Goal: Complete application form

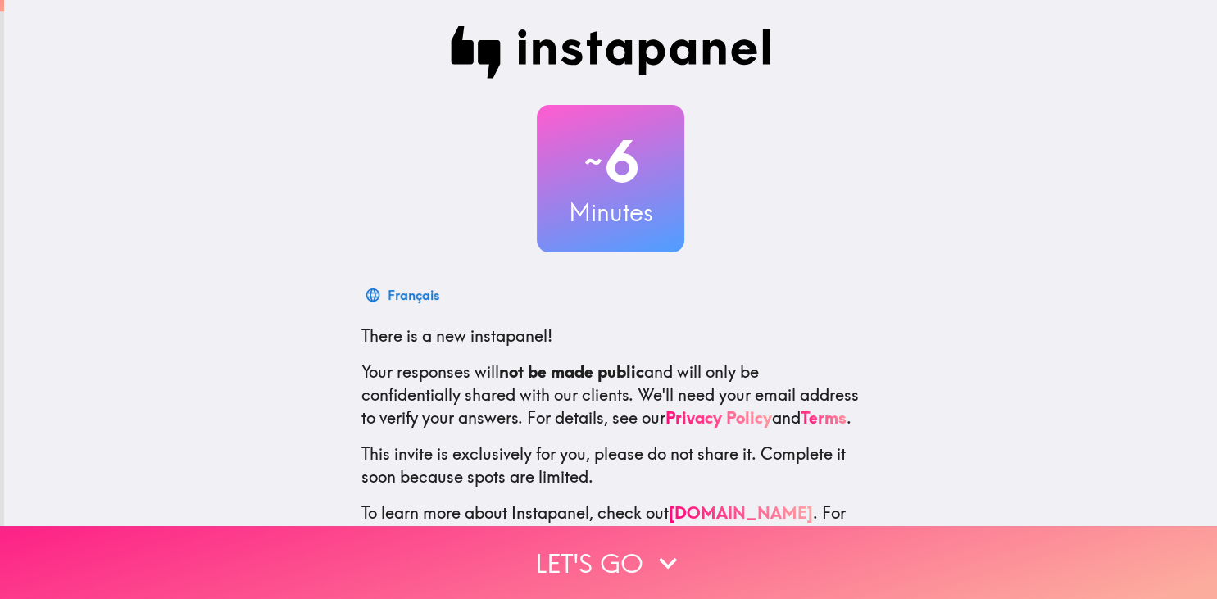
click at [516, 549] on button "Let's go" at bounding box center [608, 562] width 1217 height 73
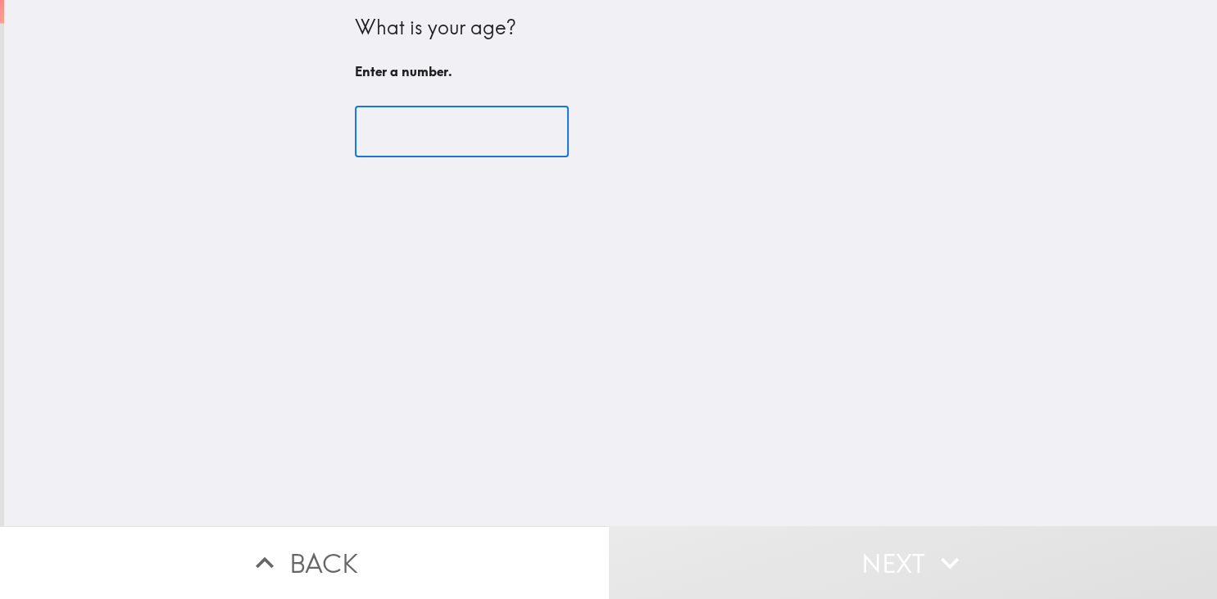
click at [421, 131] on input "number" at bounding box center [462, 132] width 214 height 51
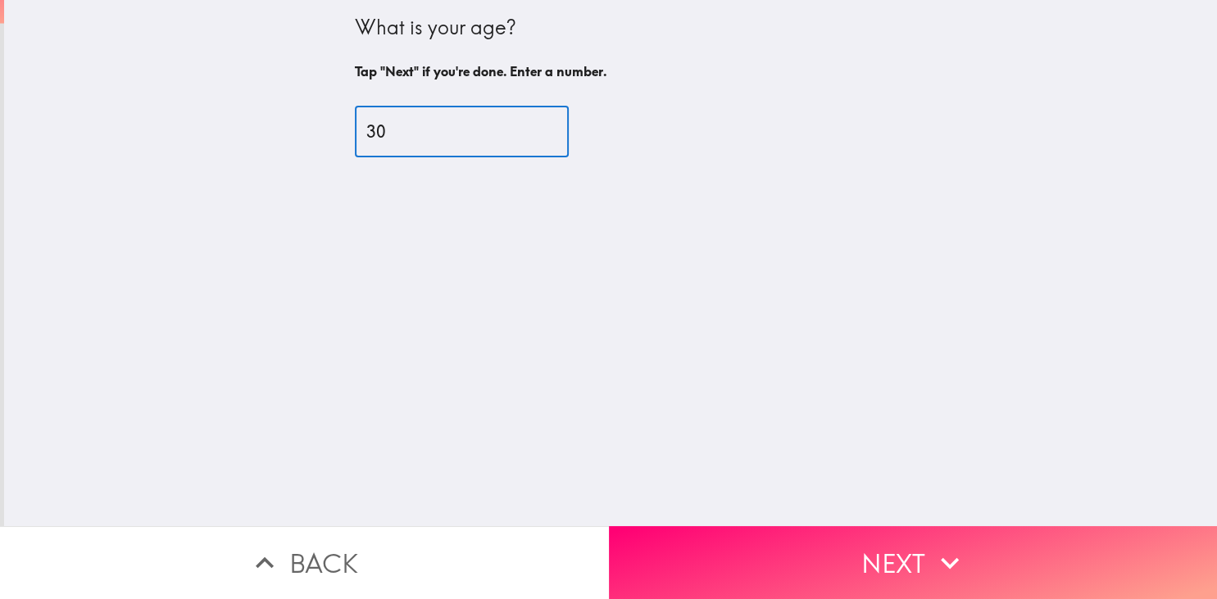
type input "30"
click at [482, 228] on div "What is your age? Tap "Next" if you're done. Enter a number. 30 ​" at bounding box center [610, 263] width 1213 height 526
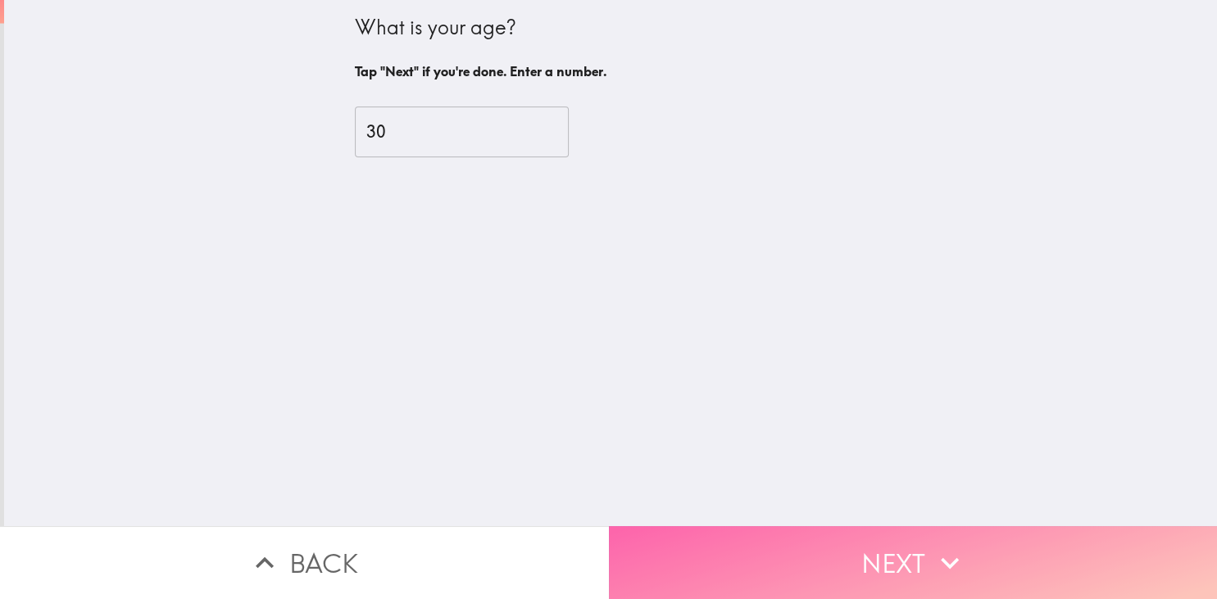
click at [762, 549] on button "Next" at bounding box center [913, 562] width 609 height 73
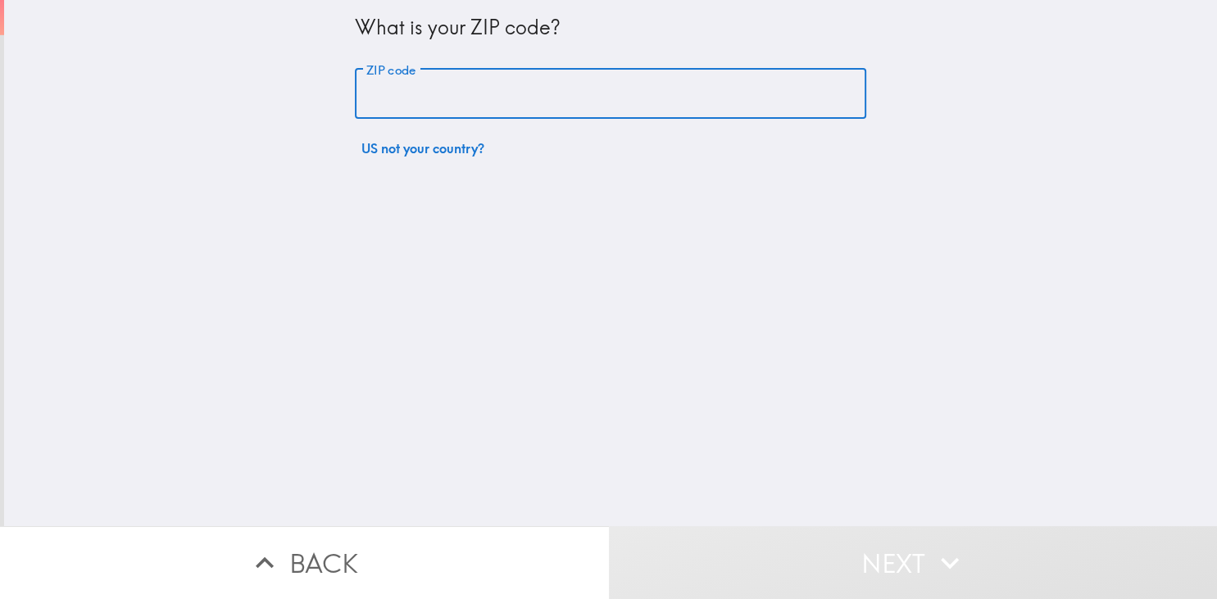
click at [405, 95] on input "ZIP code" at bounding box center [611, 94] width 512 height 51
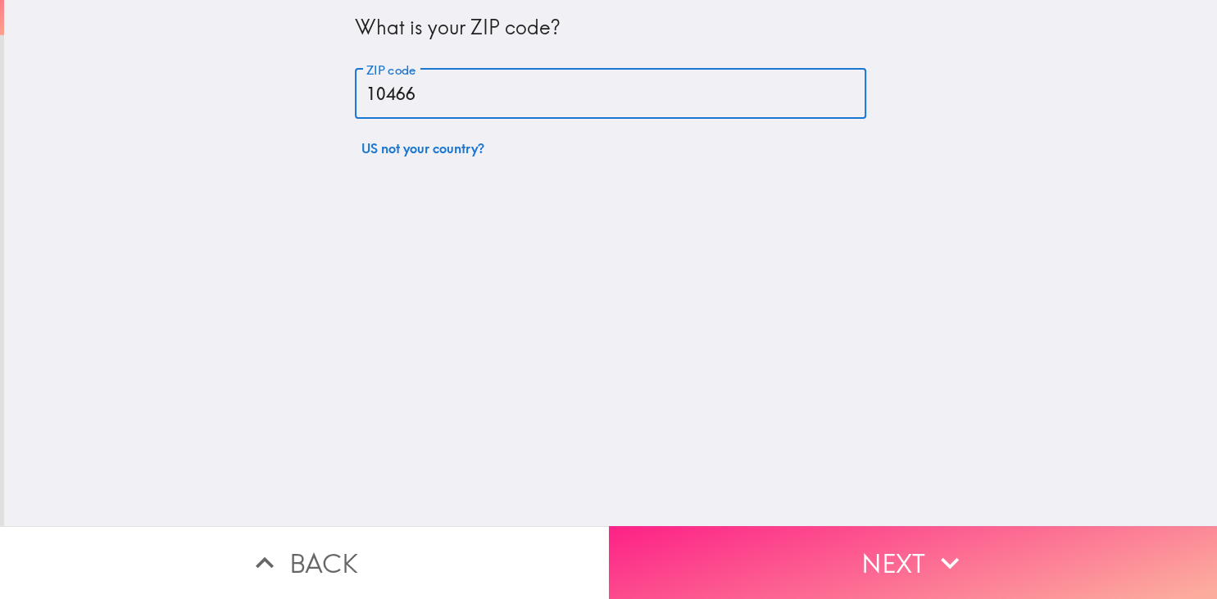
type input "10466"
click at [694, 556] on button "Next" at bounding box center [913, 562] width 609 height 73
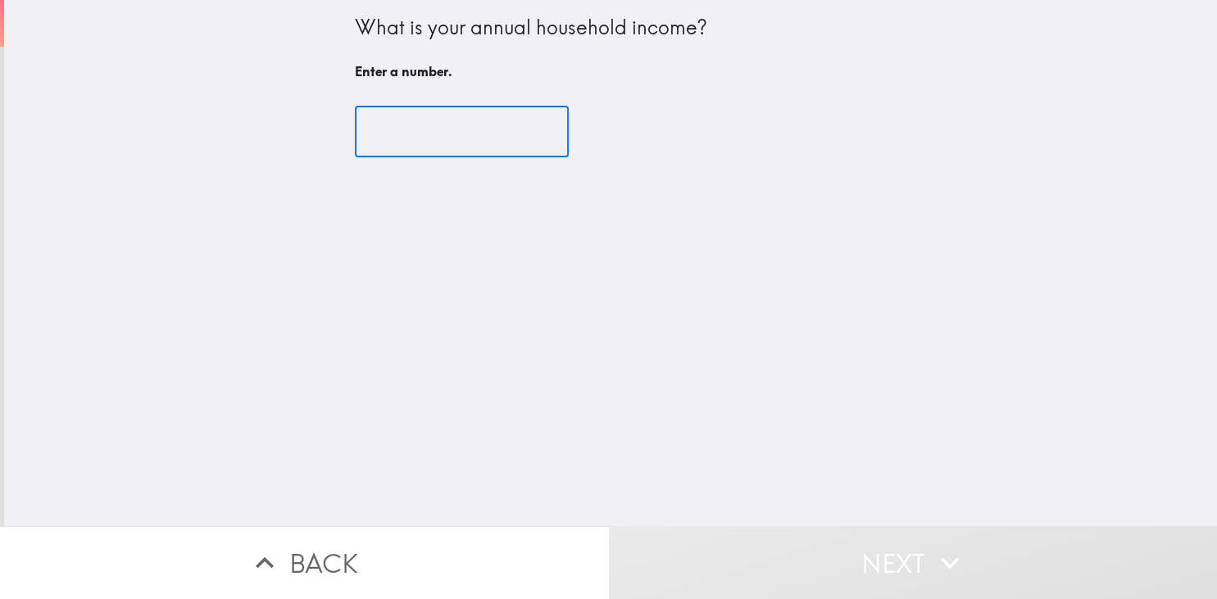
click at [553, 138] on input "number" at bounding box center [462, 132] width 214 height 51
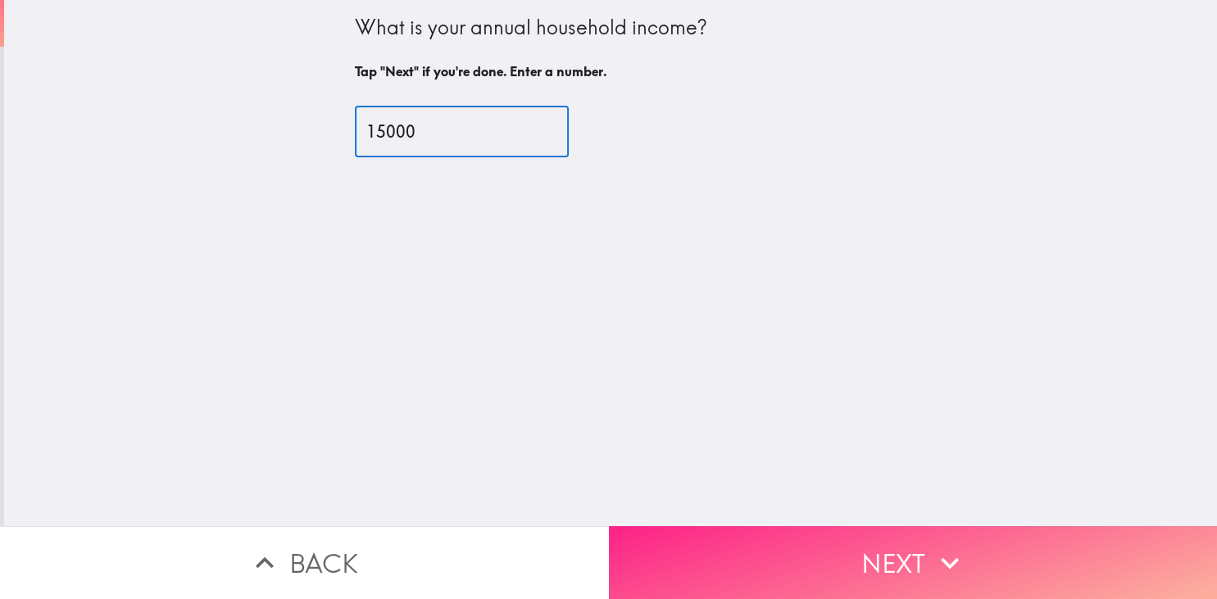
type input "15000"
click at [687, 569] on button "Next" at bounding box center [913, 562] width 609 height 73
